Goal: Information Seeking & Learning: Learn about a topic

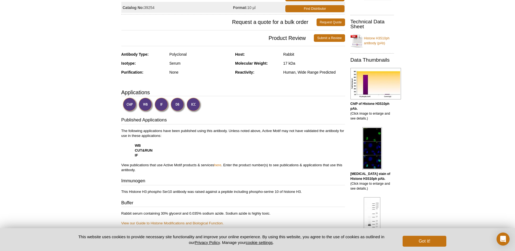
scroll to position [109, 0]
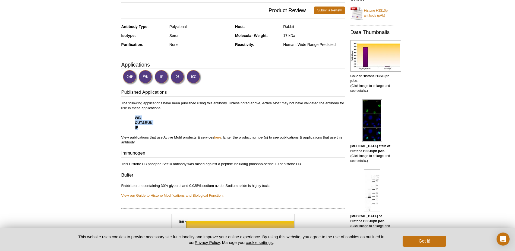
drag, startPoint x: 128, startPoint y: 117, endPoint x: 155, endPoint y: 128, distance: 29.8
click at [155, 128] on p "The following applications have been published using this antibody. Unless note…" at bounding box center [233, 123] width 224 height 44
click at [276, 137] on p "The following applications have been published using this antibody. Unless note…" at bounding box center [233, 123] width 224 height 44
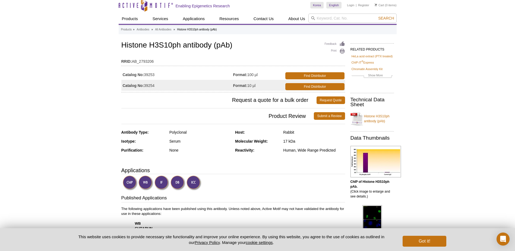
scroll to position [0, 0]
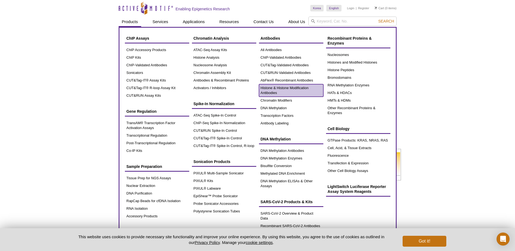
click at [278, 89] on link "Histone & Histone Modification Antibodies" at bounding box center [291, 90] width 64 height 12
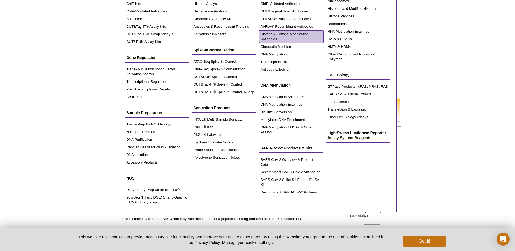
scroll to position [54, 0]
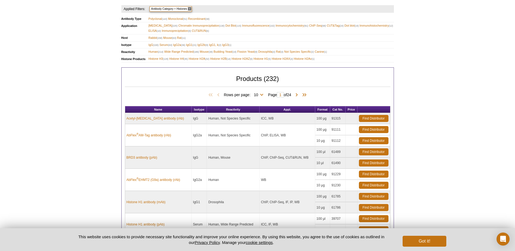
scroll to position [155, 0]
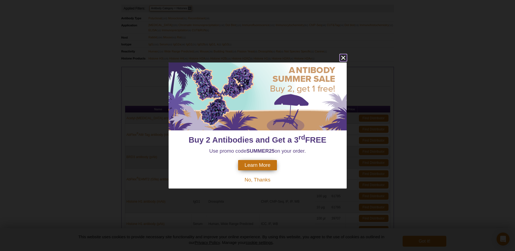
click at [346, 61] on icon "close" at bounding box center [343, 57] width 7 height 7
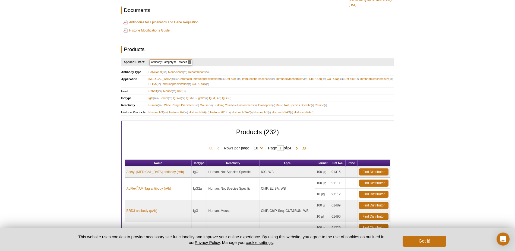
scroll to position [93, 0]
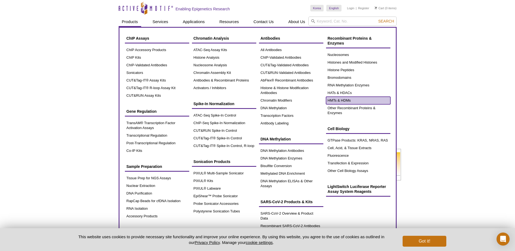
click at [348, 101] on link "HMTs & HDMs" at bounding box center [358, 101] width 64 height 8
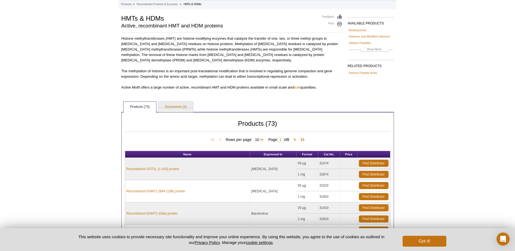
scroll to position [27, 0]
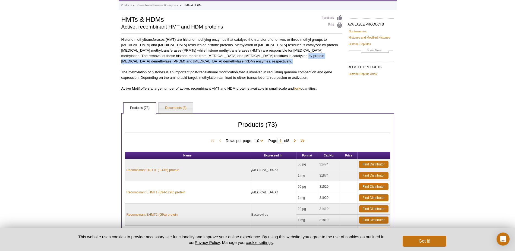
drag, startPoint x: 239, startPoint y: 59, endPoint x: 246, endPoint y: 55, distance: 8.6
click at [246, 55] on p "Histone methyltransferases (HMT) are histone-modifying enzymes that catalyze th…" at bounding box center [231, 64] width 221 height 54
drag, startPoint x: 246, startPoint y: 55, endPoint x: 242, endPoint y: 57, distance: 5.1
click at [242, 57] on p "Histone methyltransferases (HMT) are histone-modifying enzymes that catalyze th…" at bounding box center [231, 64] width 221 height 54
drag, startPoint x: 239, startPoint y: 55, endPoint x: 267, endPoint y: 57, distance: 28.3
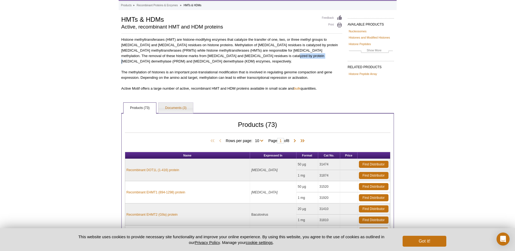
click at [267, 57] on p "Histone methyltransferases (HMT) are histone-modifying enzymes that catalyze th…" at bounding box center [231, 64] width 221 height 54
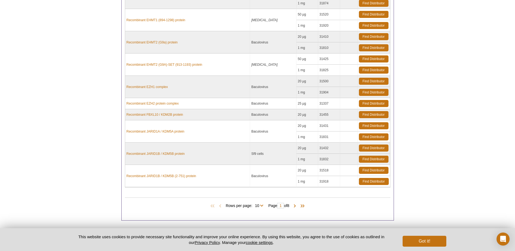
scroll to position [223, 0]
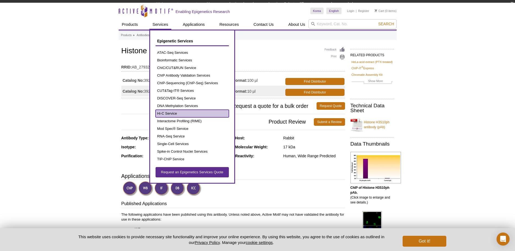
click at [178, 112] on link "Hi-C Service" at bounding box center [192, 114] width 73 height 8
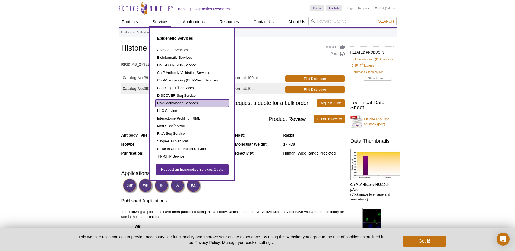
click at [179, 102] on link "DNA Methylation Services" at bounding box center [192, 103] width 73 height 8
click at [167, 104] on link "DNA Methylation Services" at bounding box center [192, 103] width 73 height 8
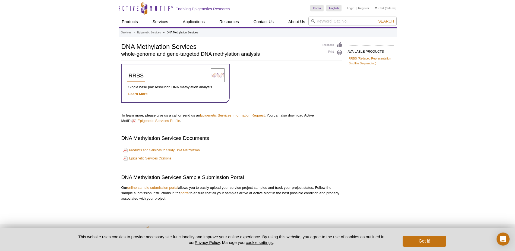
click at [306, 144] on div "RRBS Single base pair resolution DNA methylation analysis. Learn More To learn …" at bounding box center [231, 132] width 221 height 137
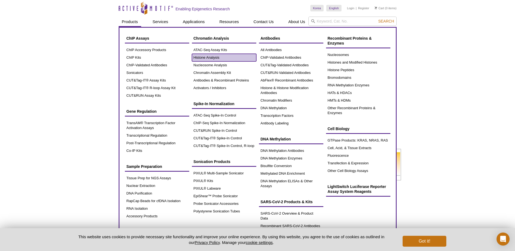
click at [215, 58] on link "Histone Analysis" at bounding box center [224, 58] width 64 height 8
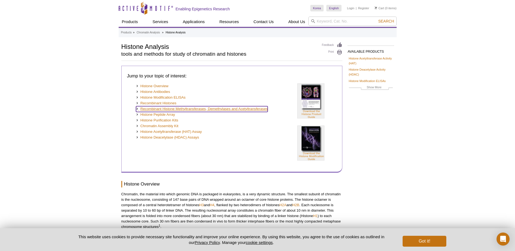
click at [171, 109] on link "Recombinant Histone Methyltransferases, Demethylases and Acetyltransferases" at bounding box center [202, 109] width 132 height 6
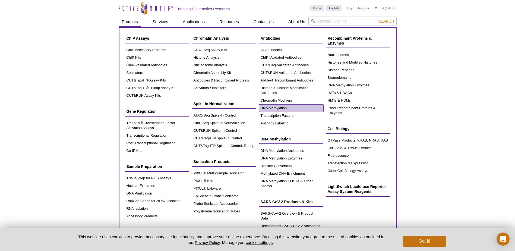
click at [275, 107] on link "DNA Methylation" at bounding box center [291, 108] width 64 height 8
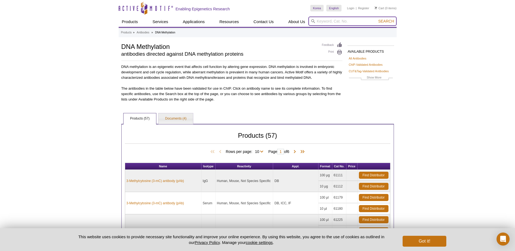
click at [338, 23] on input "search" at bounding box center [352, 21] width 88 height 9
type input "h"
type input "H3K10"
click at [377, 19] on button "Search" at bounding box center [386, 21] width 19 height 5
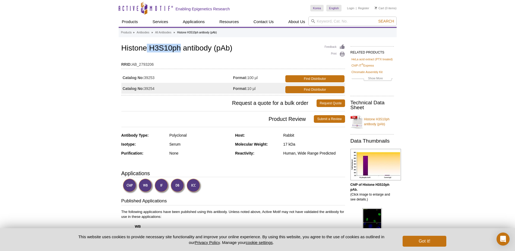
drag, startPoint x: 145, startPoint y: 46, endPoint x: 180, endPoint y: 49, distance: 34.9
click at [180, 49] on h1 "Histone H3S10ph antibody (pAb)" at bounding box center [233, 48] width 224 height 9
click at [122, 54] on div "Feedback Print Histone H3S10ph antibody (pAb) RRID: AB_2793206 Catalog No: 3925…" at bounding box center [233, 69] width 224 height 52
drag, startPoint x: 127, startPoint y: 45, endPoint x: 218, endPoint y: 44, distance: 90.2
click at [218, 44] on h1 "Histone H3S10ph antibody (pAb)" at bounding box center [233, 48] width 224 height 9
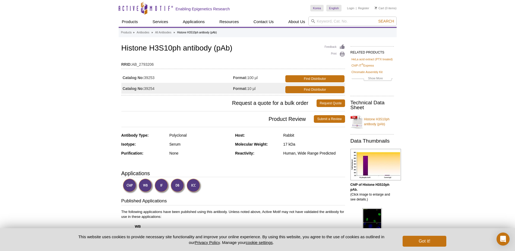
click at [136, 92] on td "Catalog No: 39254" at bounding box center [177, 88] width 112 height 11
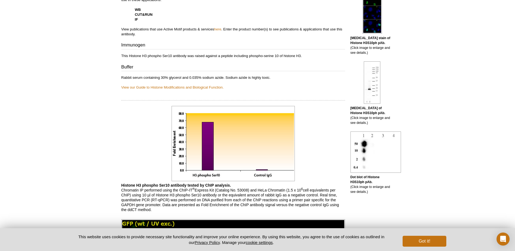
scroll to position [217, 0]
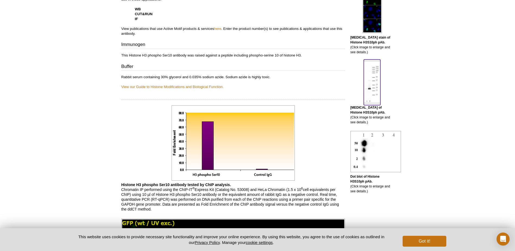
click at [376, 75] on img at bounding box center [372, 82] width 17 height 42
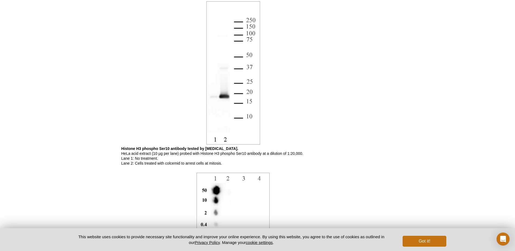
drag, startPoint x: 197, startPoint y: 156, endPoint x: 288, endPoint y: 159, distance: 91.0
click at [288, 159] on p "Histone H3 phospho Ser10 antibody tested by Western blot. HeLa acid extract (10…" at bounding box center [233, 156] width 224 height 20
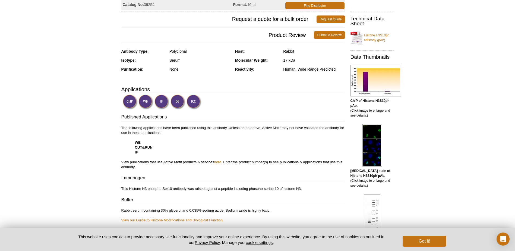
scroll to position [0, 0]
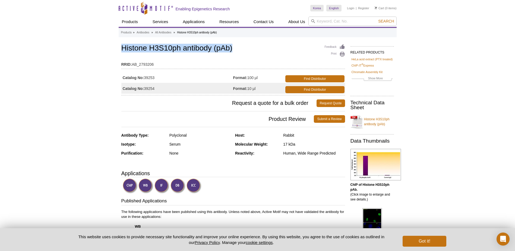
drag, startPoint x: 120, startPoint y: 49, endPoint x: 244, endPoint y: 45, distance: 123.9
copy h1 "Histone H3S10ph antibody (pAb)"
drag, startPoint x: 165, startPoint y: 90, endPoint x: 123, endPoint y: 90, distance: 42.1
click at [123, 90] on td "Catalog No: 39254" at bounding box center [177, 88] width 112 height 11
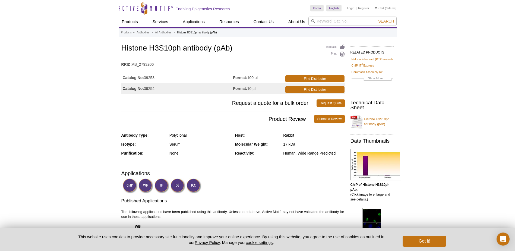
drag, startPoint x: 123, startPoint y: 90, endPoint x: 113, endPoint y: 75, distance: 17.5
drag, startPoint x: 120, startPoint y: 75, endPoint x: 157, endPoint y: 79, distance: 37.4
copy div "Catalog No: 39253"
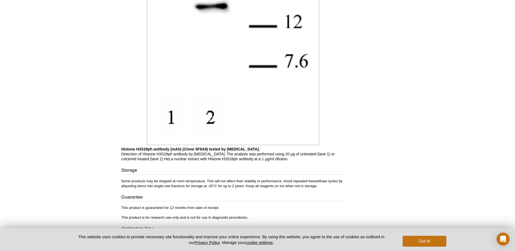
scroll to position [597, 0]
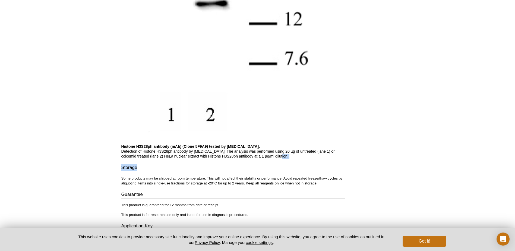
drag, startPoint x: 247, startPoint y: 157, endPoint x: 269, endPoint y: 156, distance: 22.0
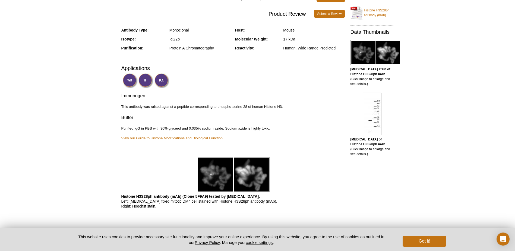
scroll to position [63, 0]
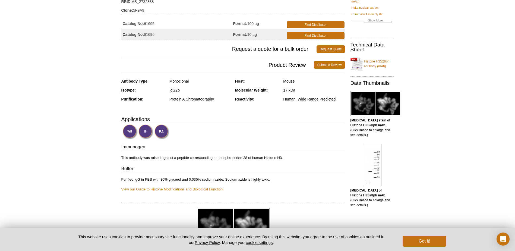
click at [152, 128] on img at bounding box center [145, 131] width 15 height 15
click at [143, 135] on img at bounding box center [145, 131] width 15 height 15
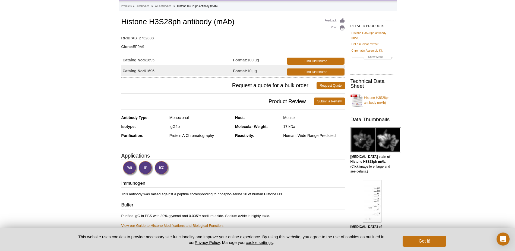
scroll to position [0, 0]
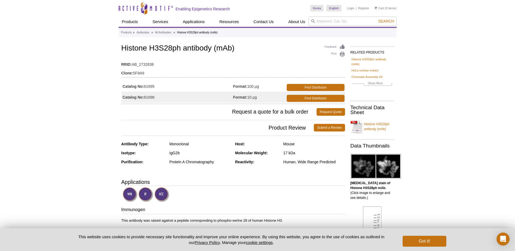
click at [189, 94] on td "Catalog No: 61696" at bounding box center [177, 97] width 112 height 11
click at [382, 127] on link "Histone H3S28ph antibody (mAb)" at bounding box center [372, 126] width 43 height 16
